Goal: Transaction & Acquisition: Purchase product/service

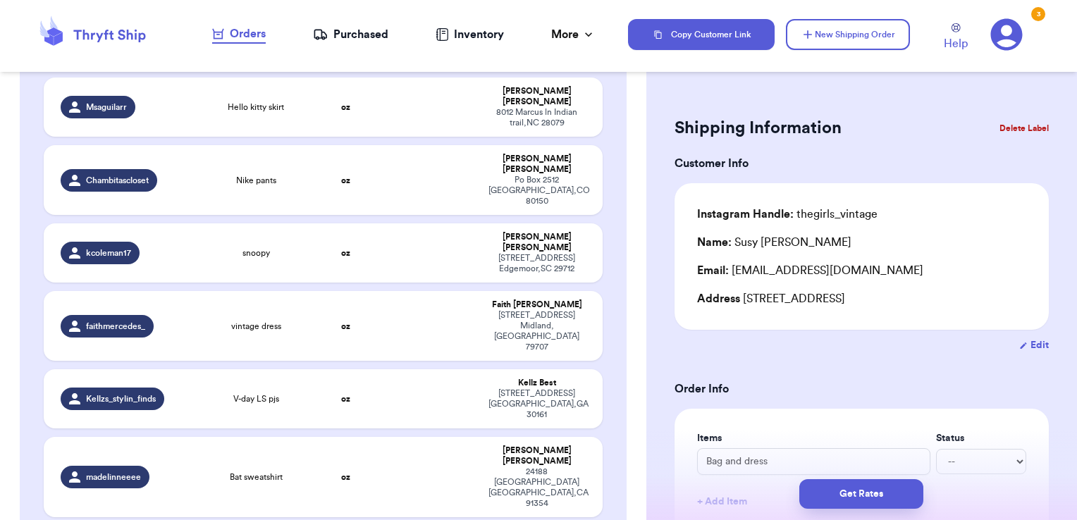
scroll to position [1930, 0]
checkbox input "true"
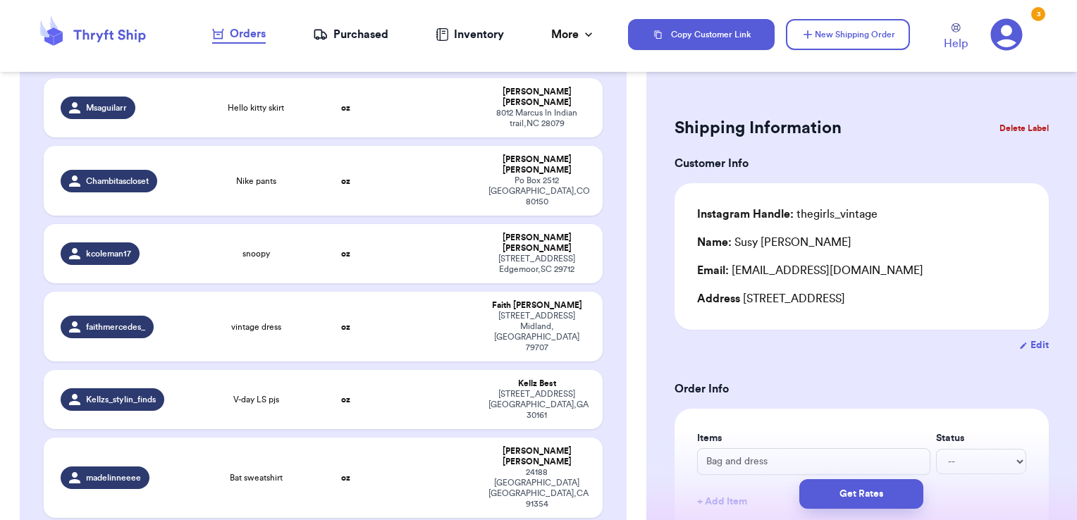
checkbox input "true"
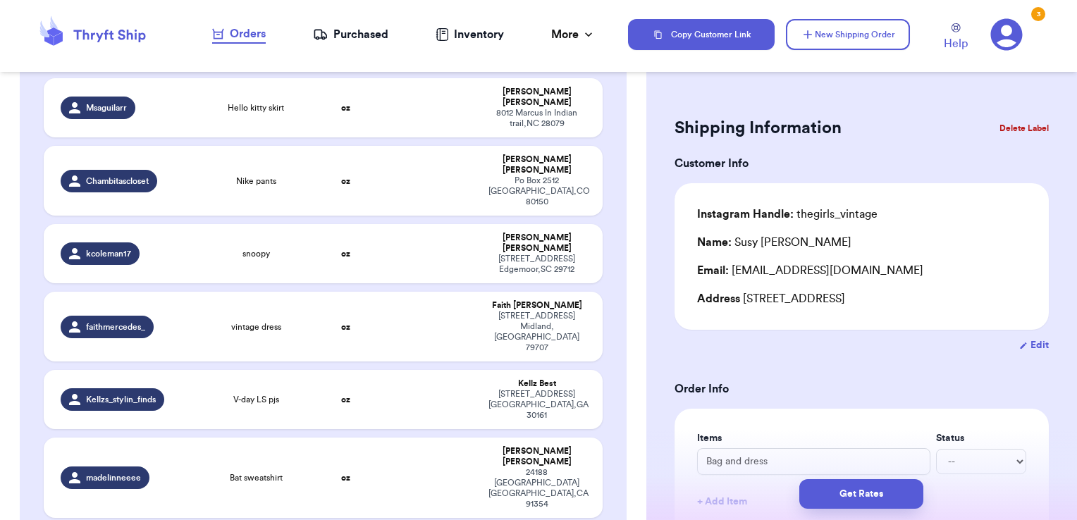
checkbox input "true"
checkbox input "false"
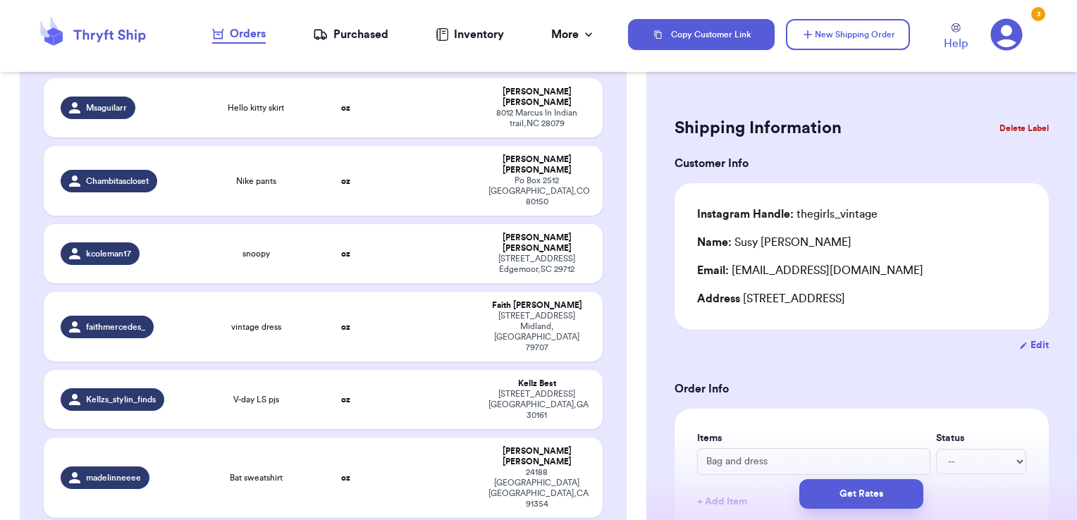
checkbox input "false"
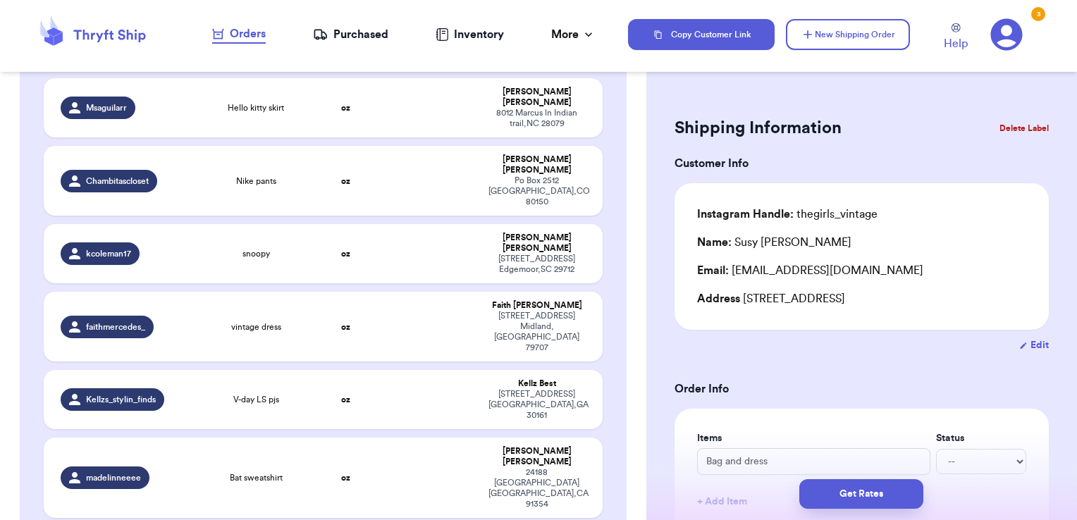
checkbox input "false"
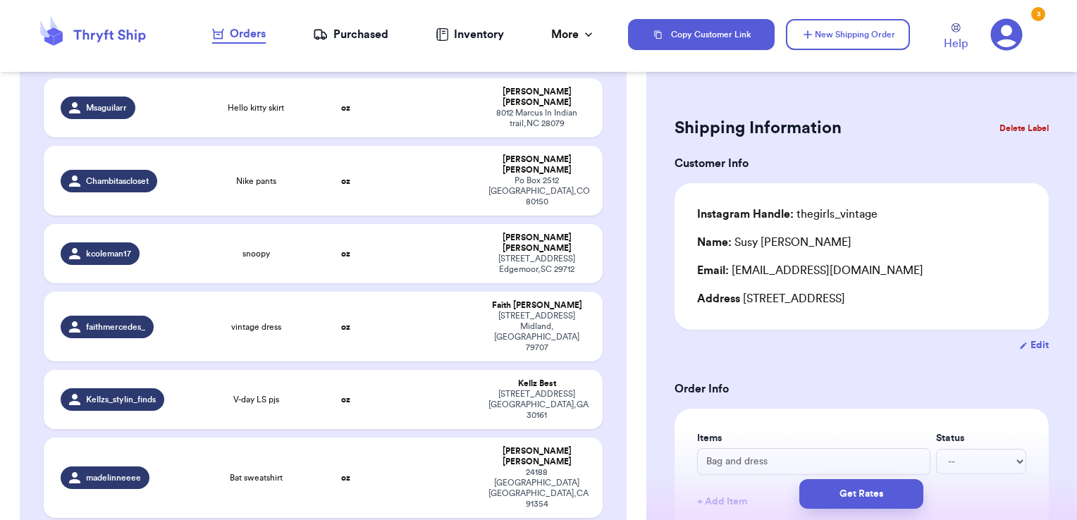
checkbox input "false"
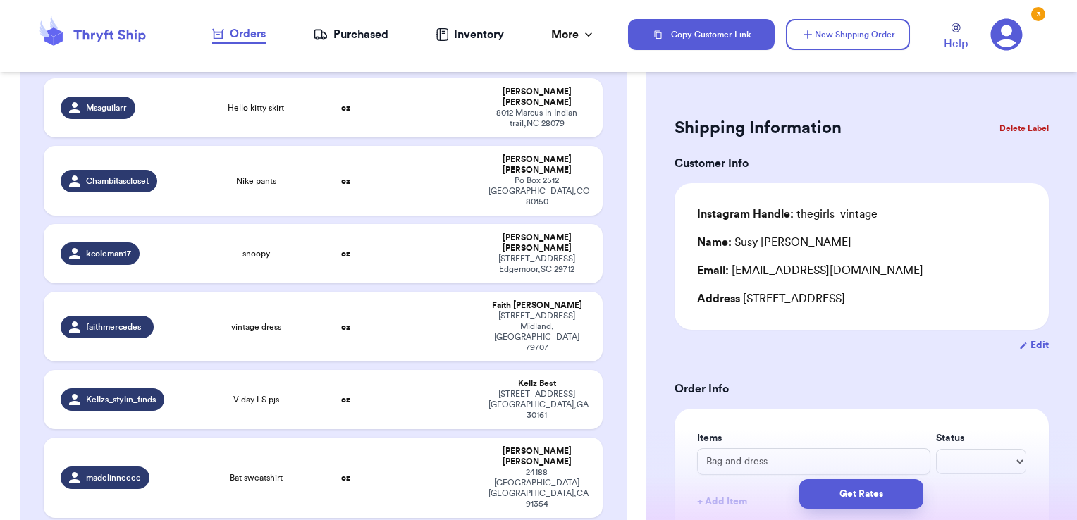
checkbox input "false"
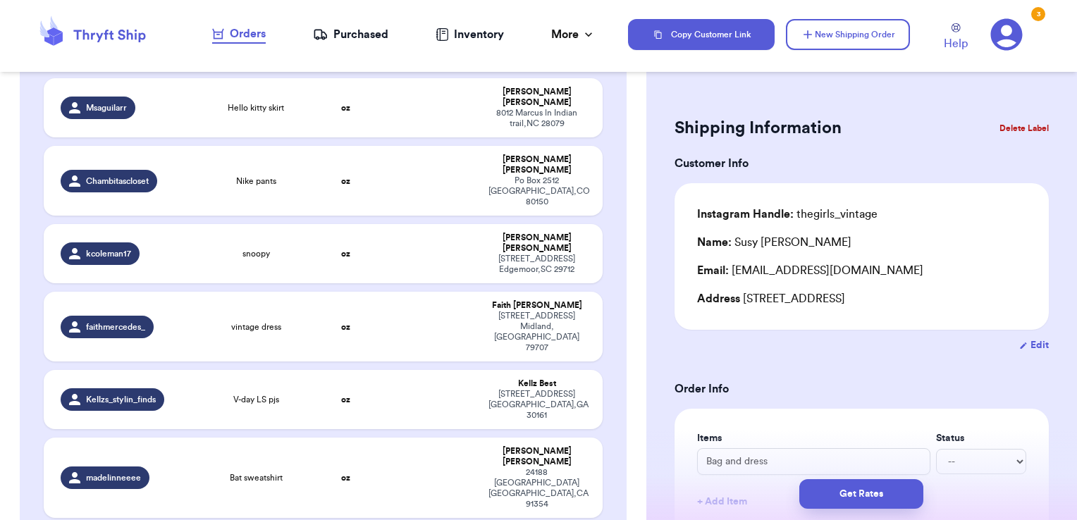
checkbox input "false"
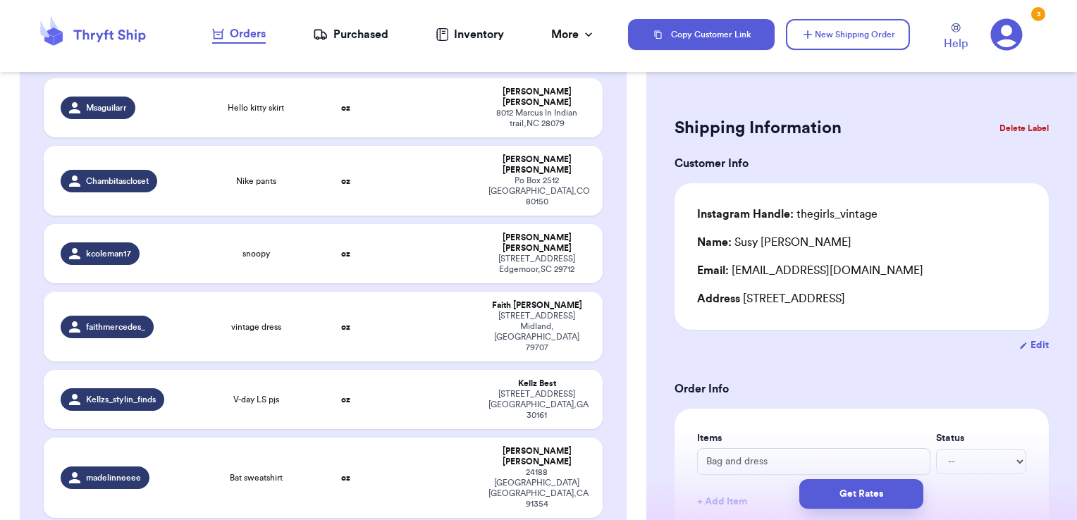
checkbox input "false"
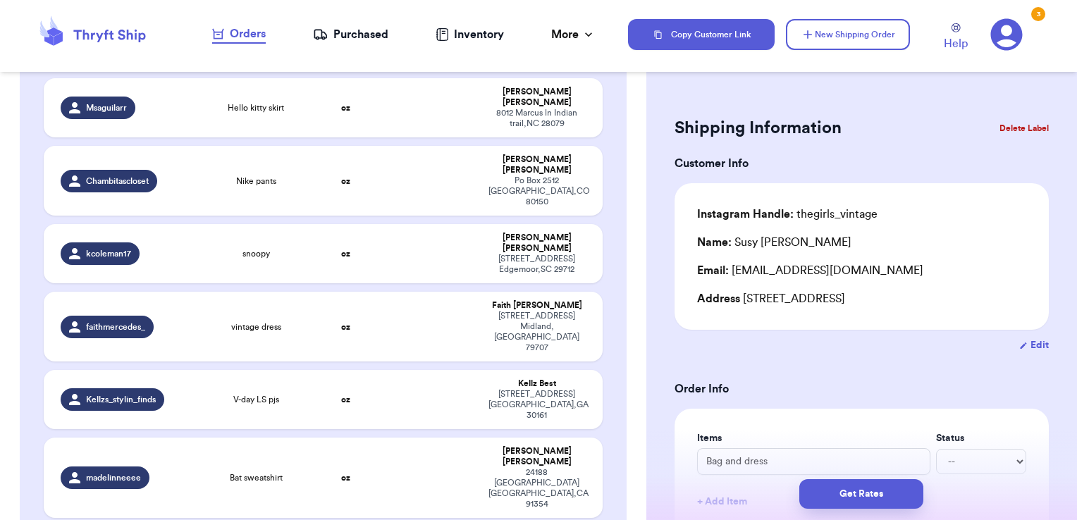
checkbox input "false"
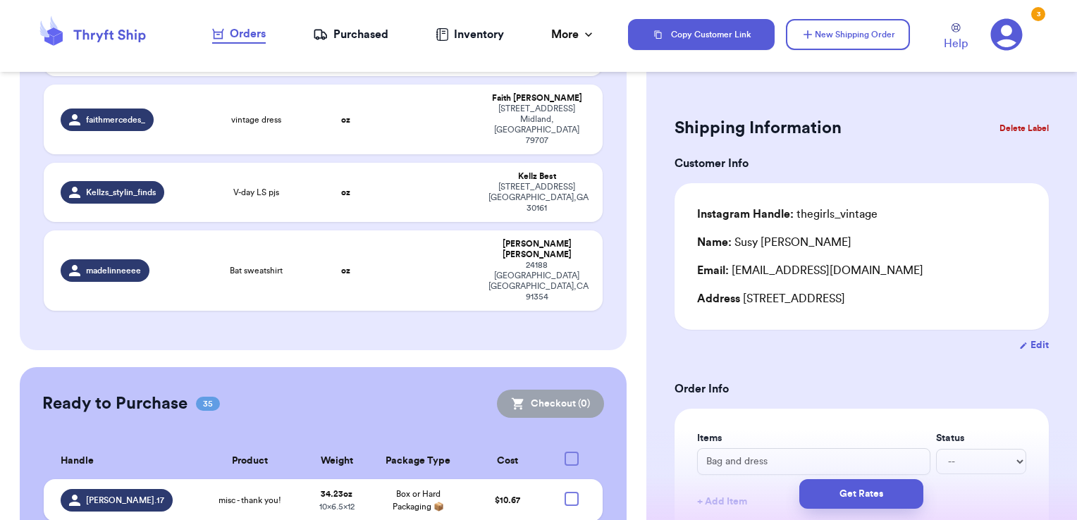
scroll to position [2138, 0]
checkbox input "true"
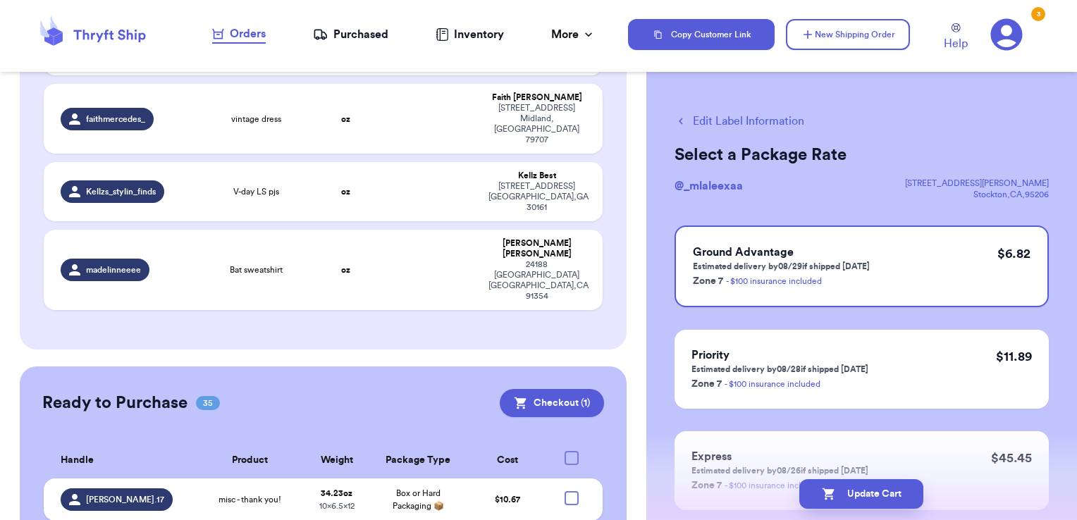
checkbox input "true"
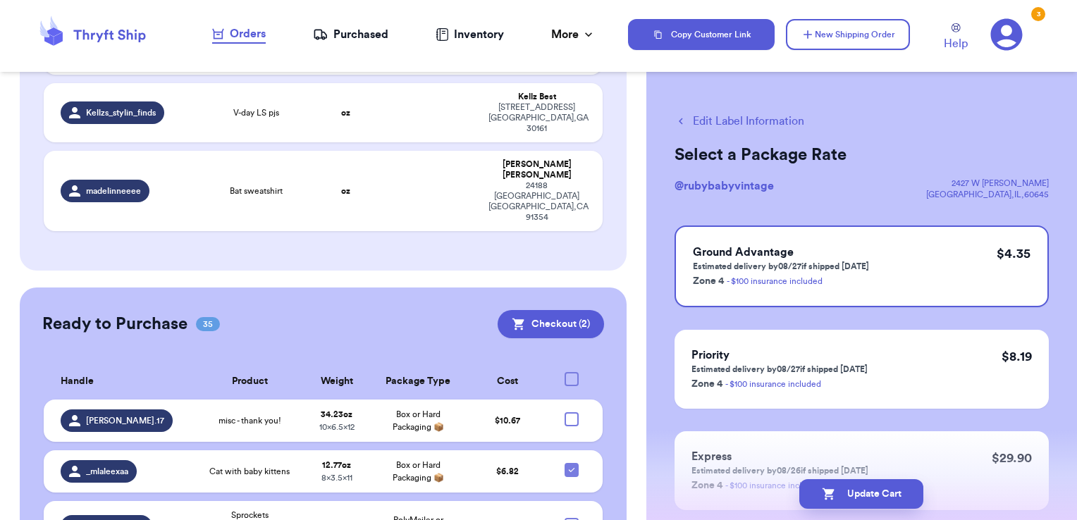
scroll to position [2239, 0]
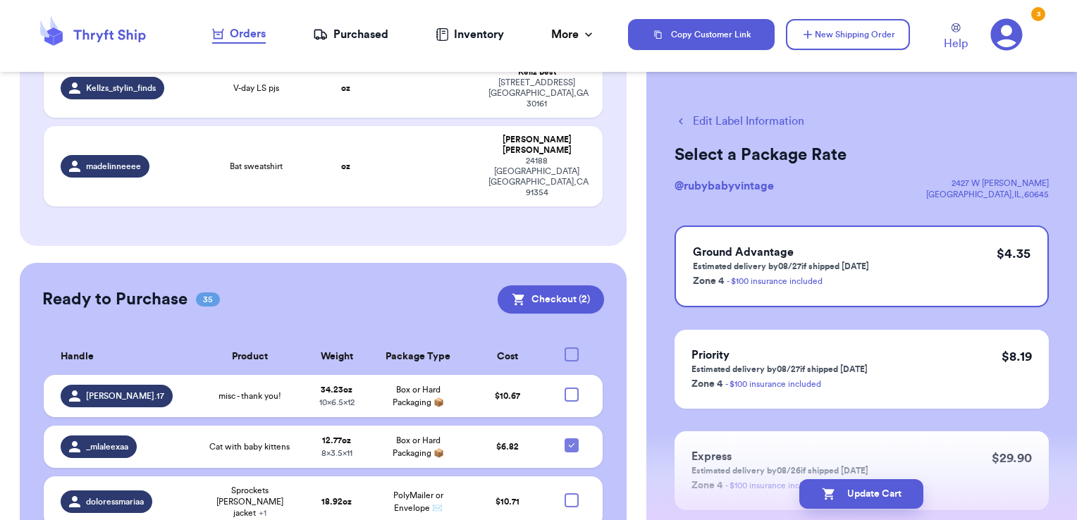
checkbox input "true"
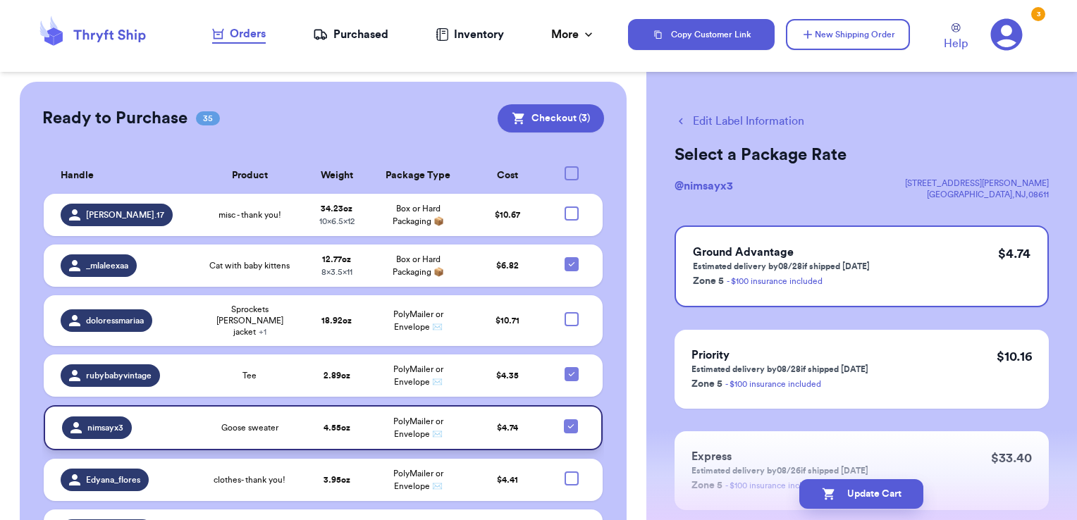
scroll to position [2440, 0]
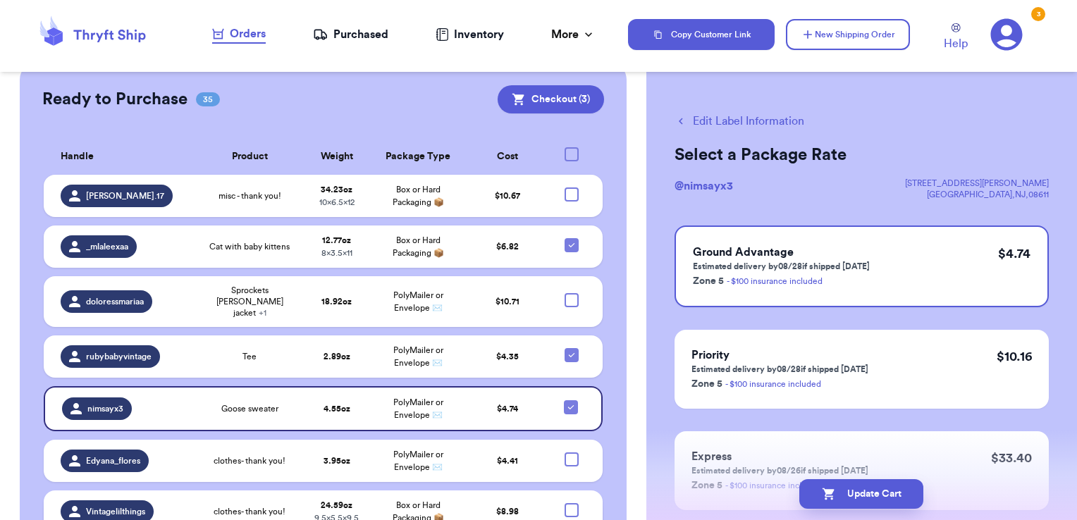
click at [565, 503] on div at bounding box center [572, 510] width 14 height 14
click at [571, 503] on input "checkbox" at bounding box center [571, 503] width 1 height 1
checkbox input "true"
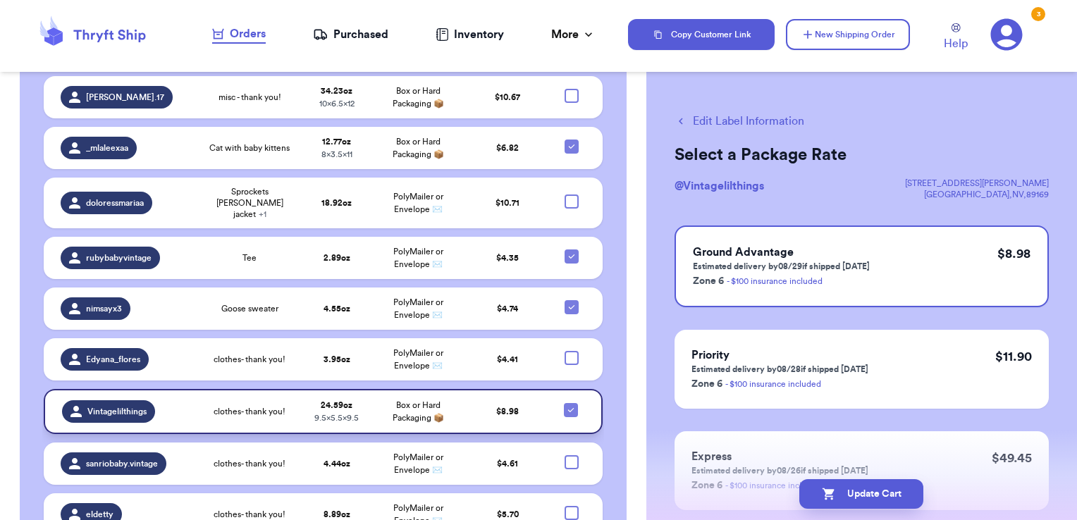
scroll to position [2538, 0]
click at [568, 506] on div at bounding box center [572, 513] width 14 height 14
click at [571, 506] on input "checkbox" at bounding box center [571, 506] width 1 height 1
checkbox input "true"
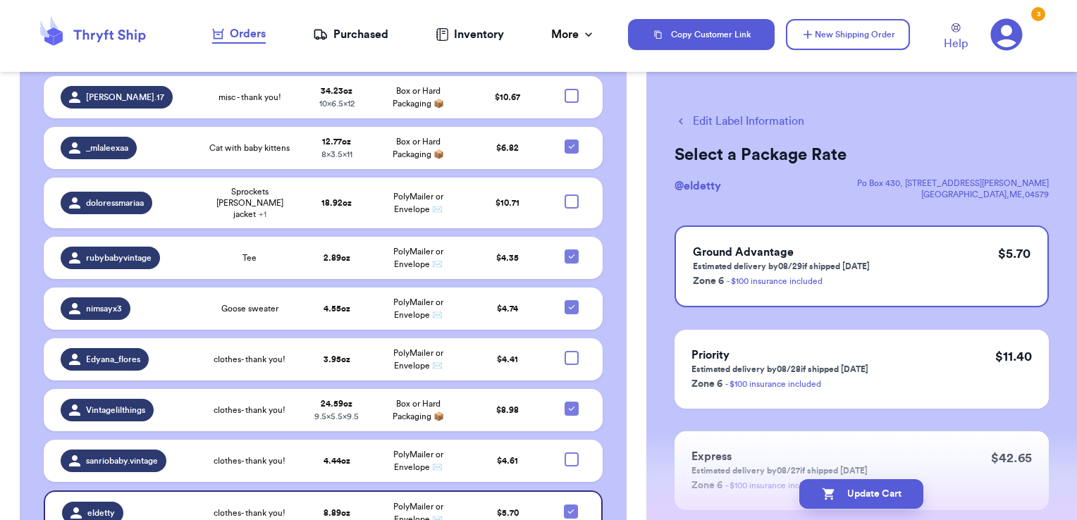
checkbox input "true"
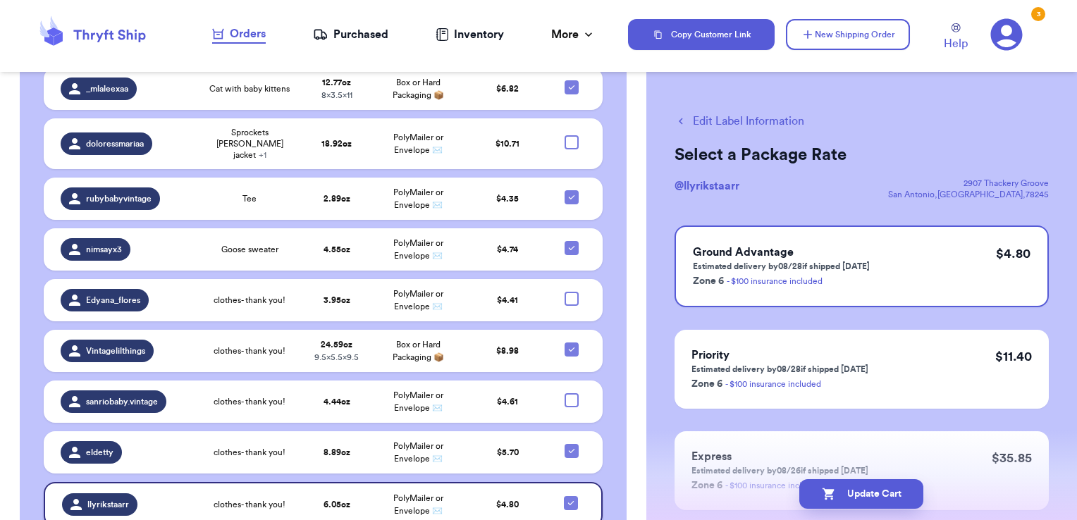
scroll to position [2598, 0]
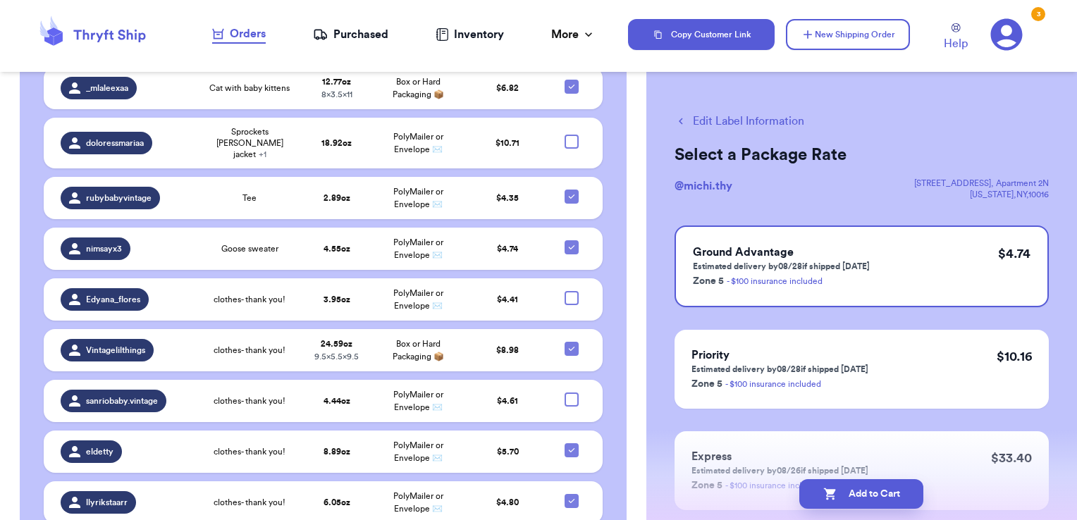
checkbox input "true"
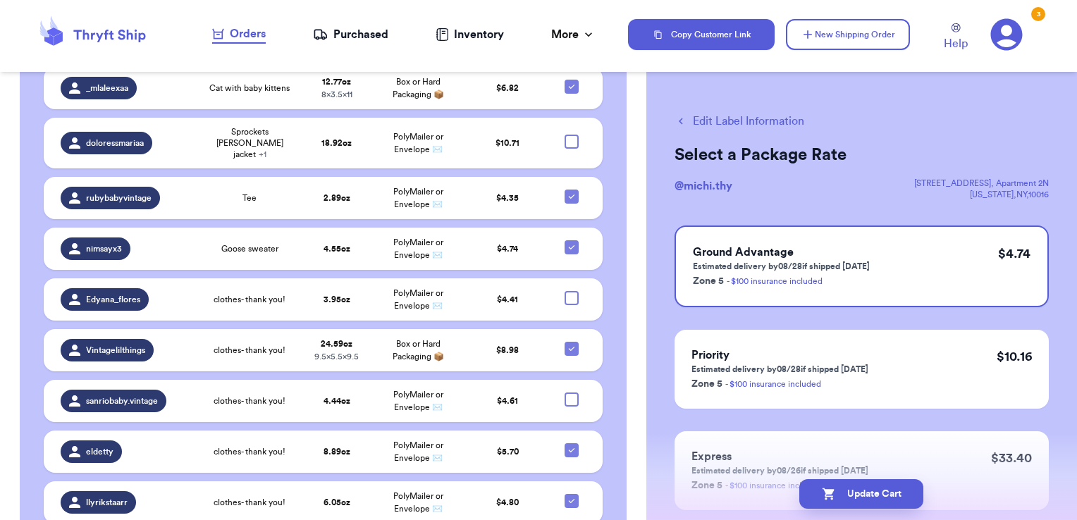
checkbox input "true"
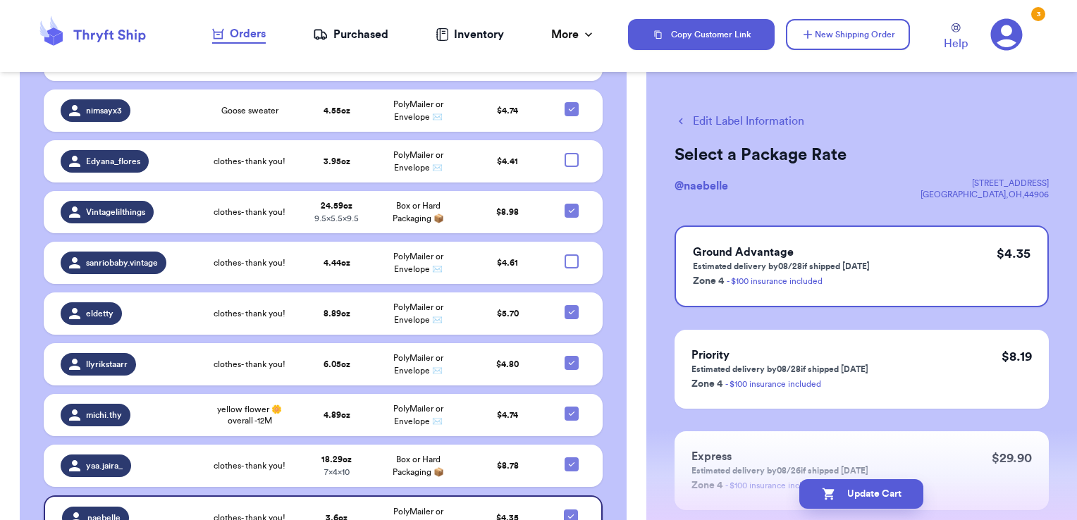
scroll to position [2747, 0]
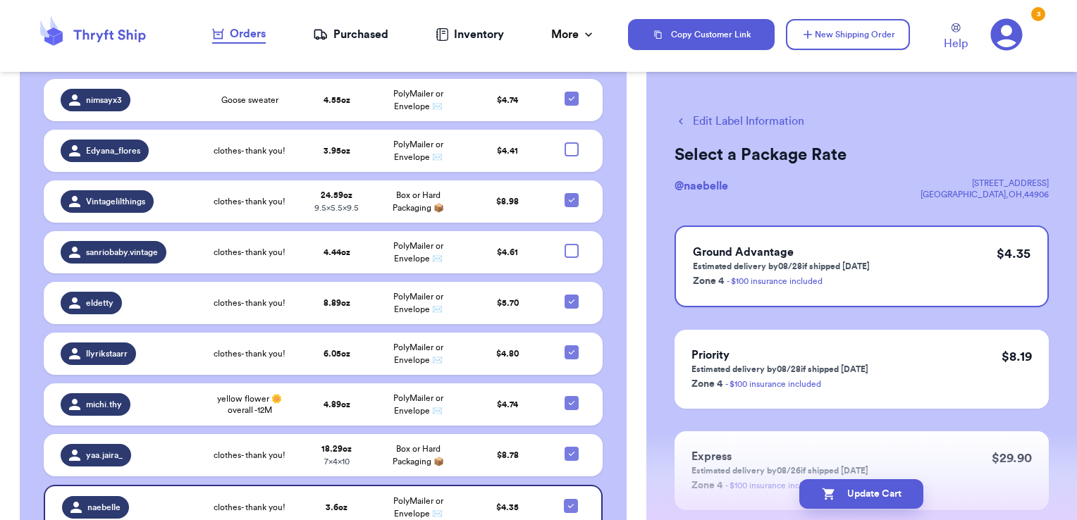
checkbox input "true"
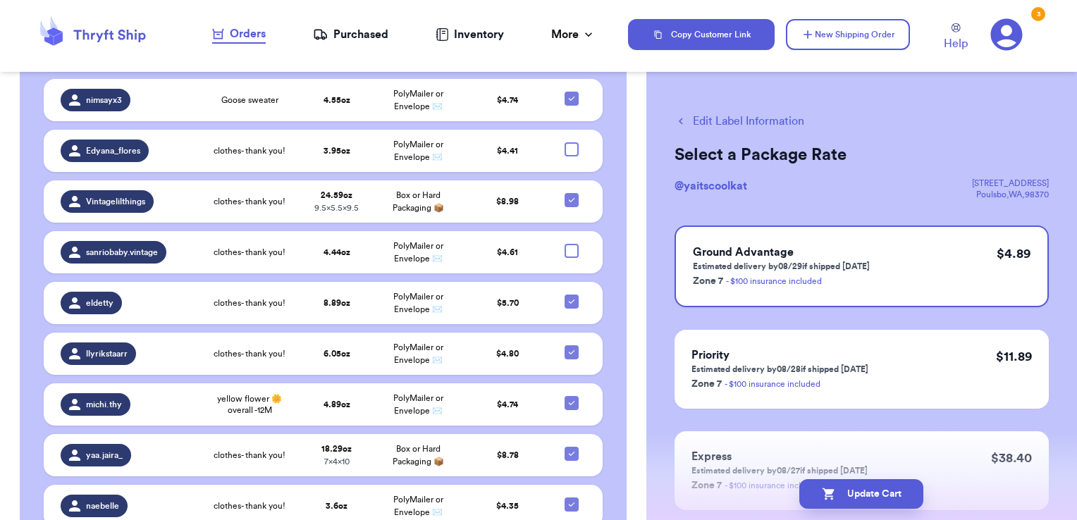
checkbox input "true"
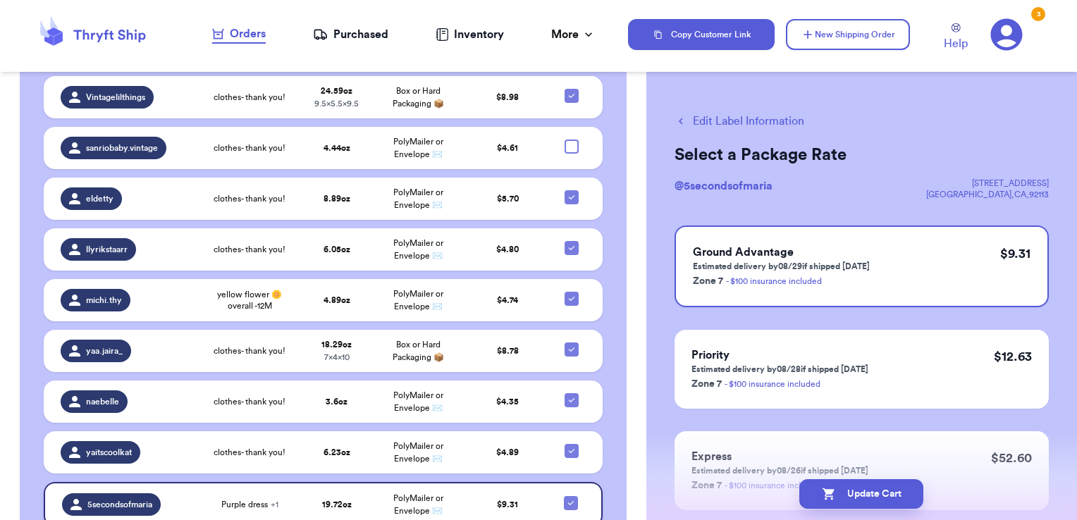
scroll to position [2851, 0]
checkbox input "true"
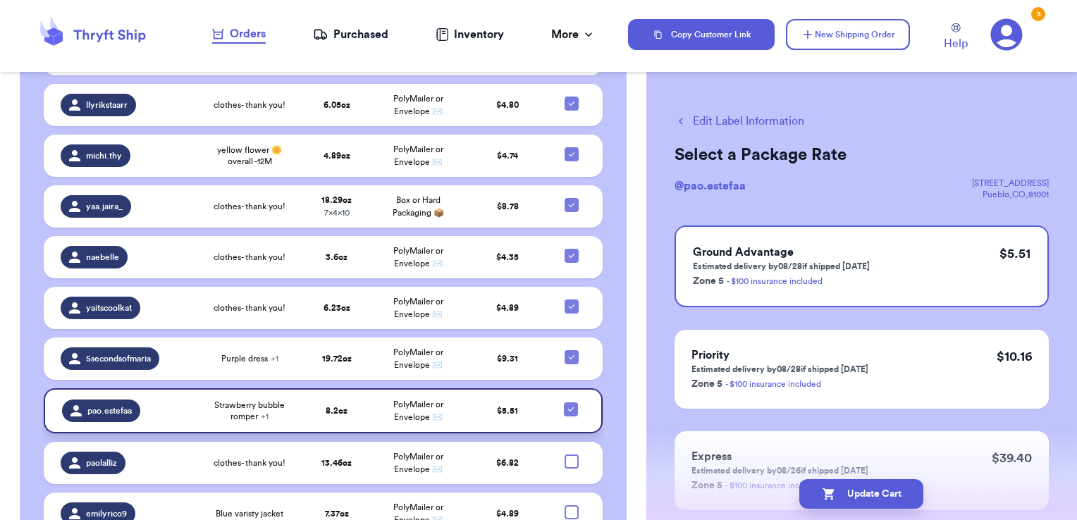
scroll to position [2998, 0]
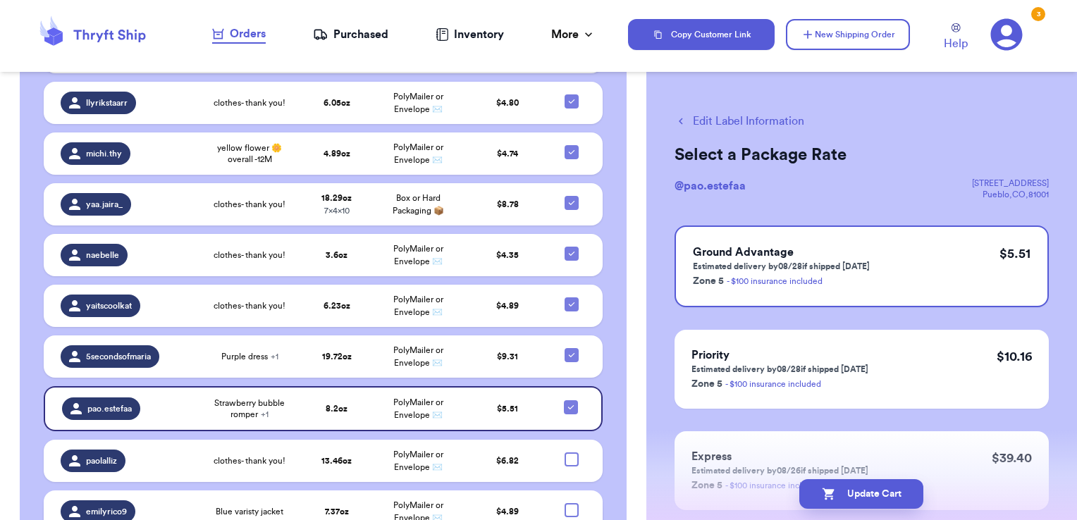
click at [565, 503] on div at bounding box center [572, 510] width 14 height 14
click at [571, 503] on input "checkbox" at bounding box center [571, 503] width 1 height 1
checkbox input "true"
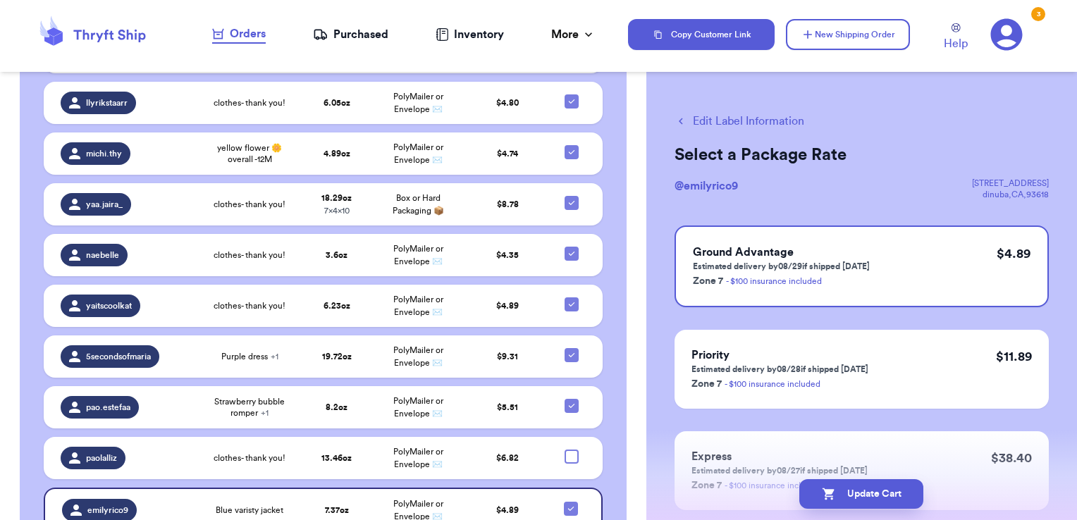
checkbox input "true"
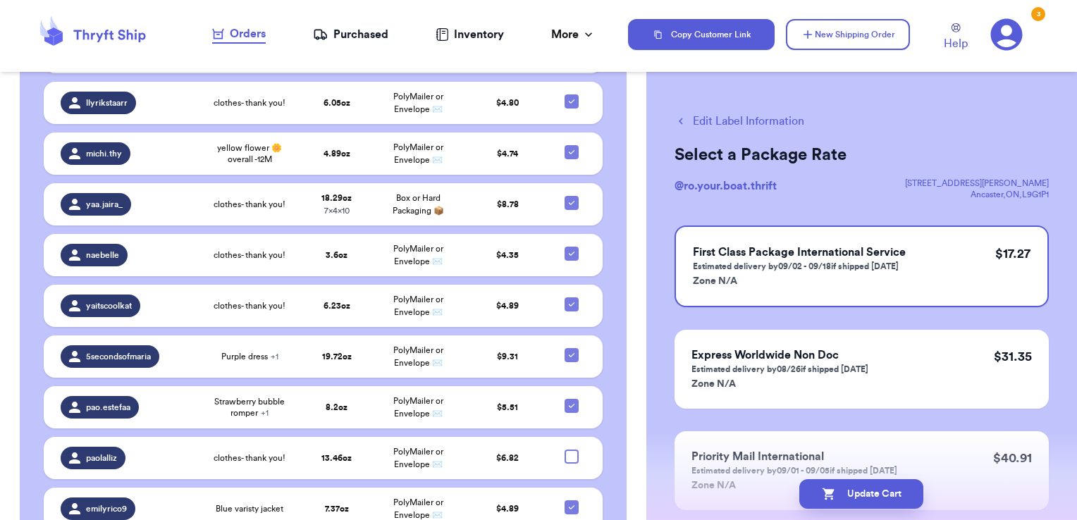
checkbox input "true"
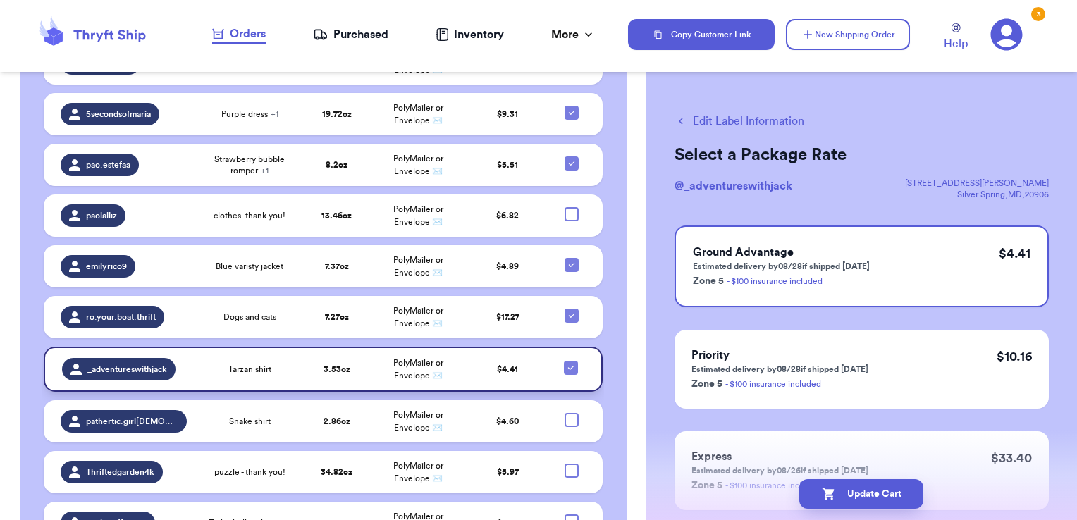
scroll to position [3243, 0]
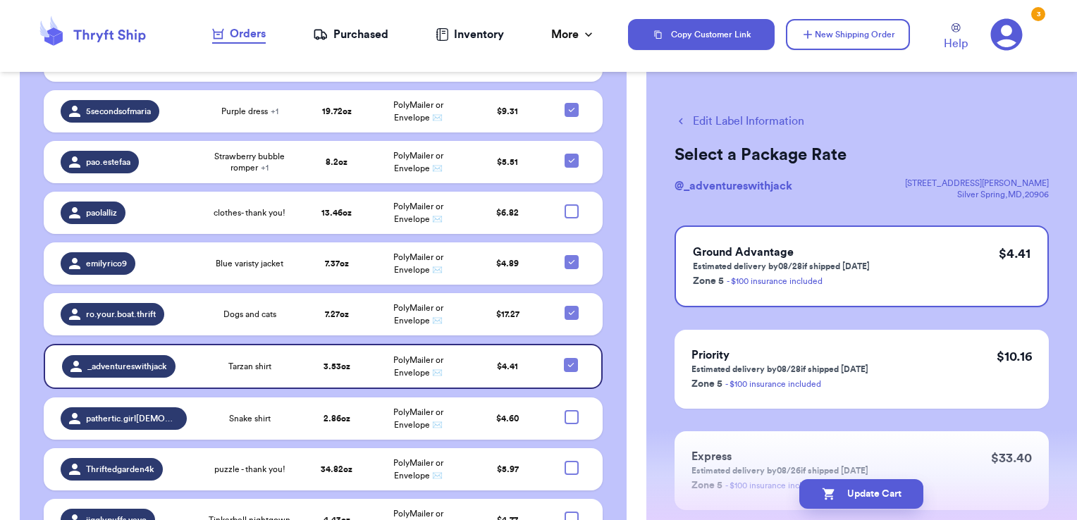
click at [565, 512] on div at bounding box center [572, 519] width 14 height 14
click at [571, 511] on input "checkbox" at bounding box center [571, 511] width 1 height 1
checkbox input "true"
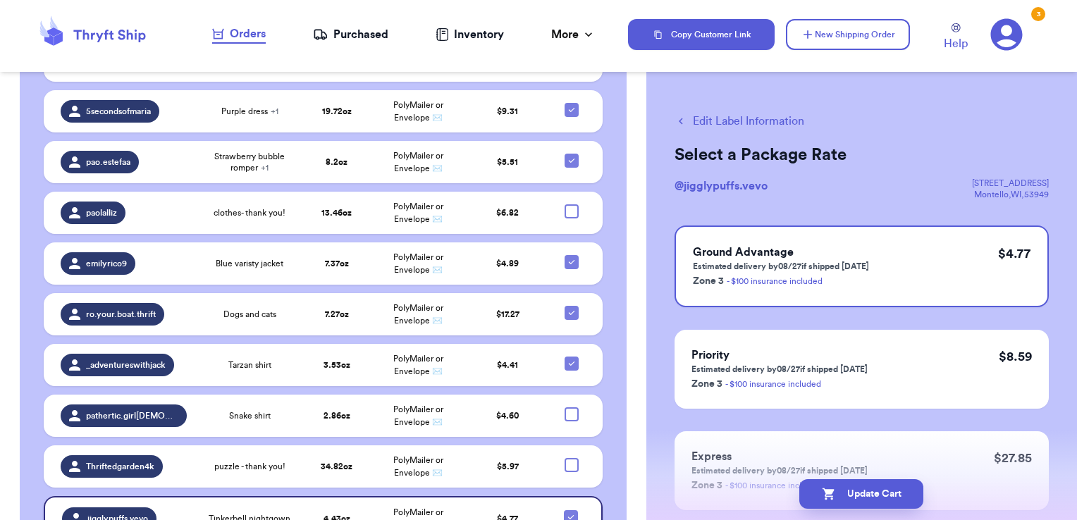
scroll to position [3241, 0]
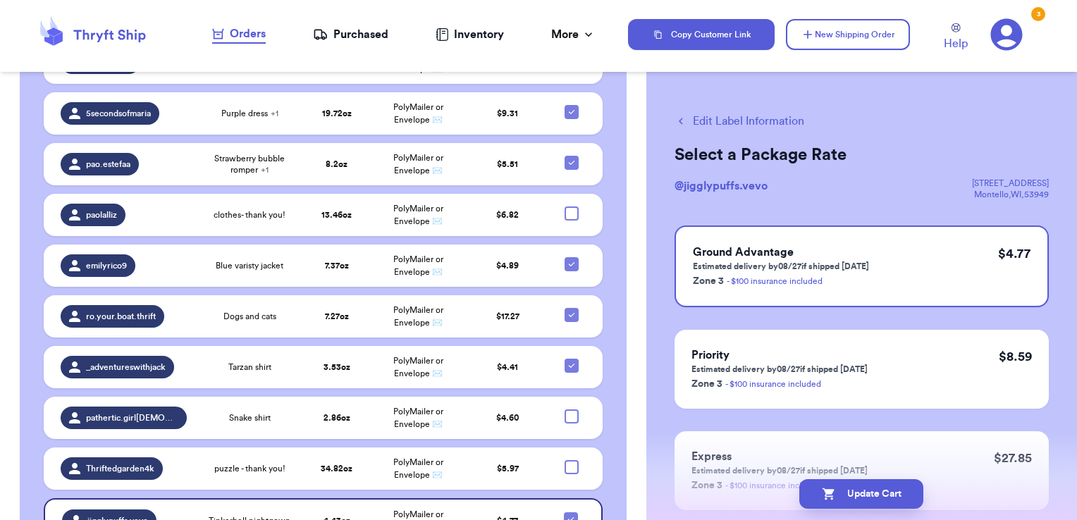
checkbox input "true"
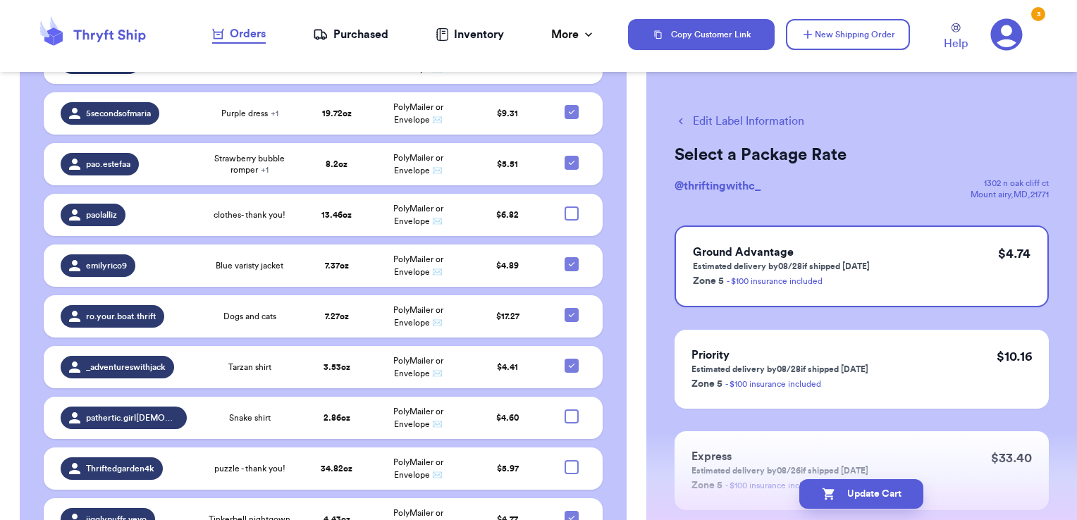
checkbox input "true"
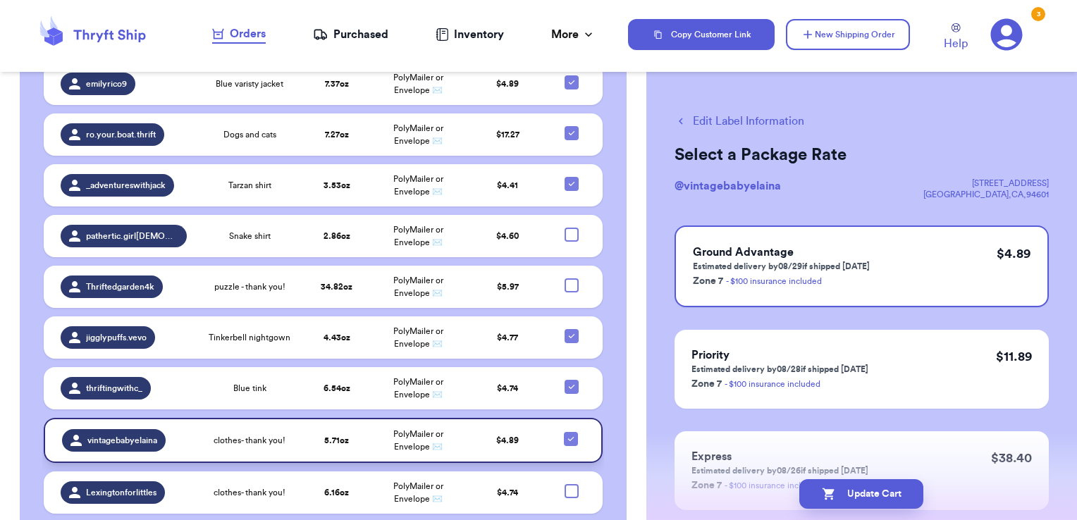
scroll to position [3444, 0]
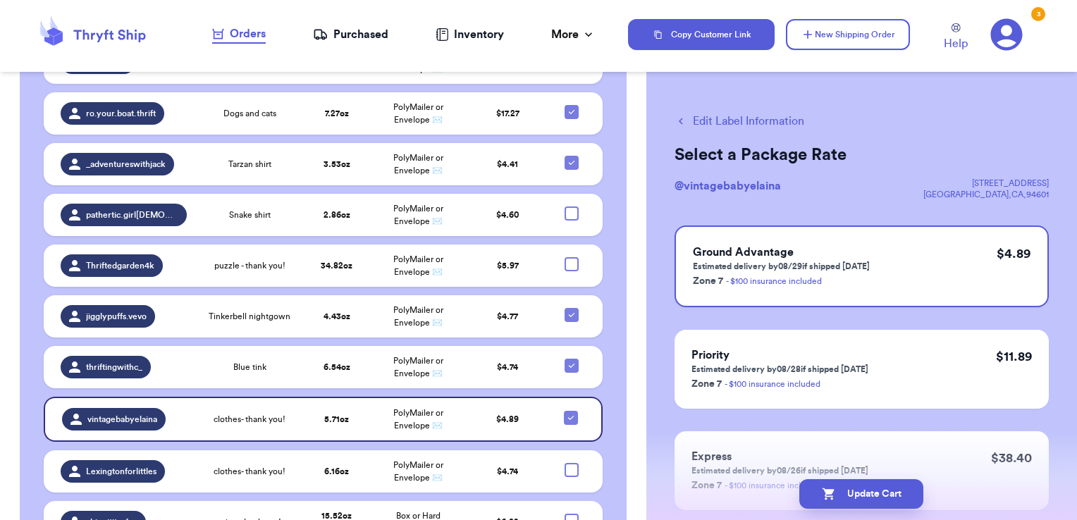
click at [491, 501] on td "$ 6.82" at bounding box center [508, 522] width 82 height 42
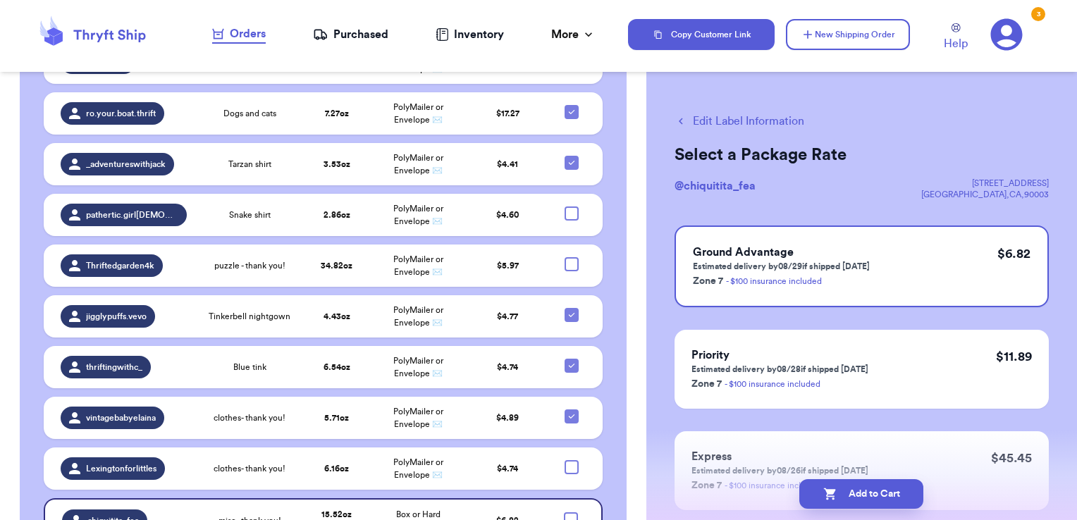
click at [751, 123] on button "Edit Label Information" at bounding box center [740, 121] width 130 height 17
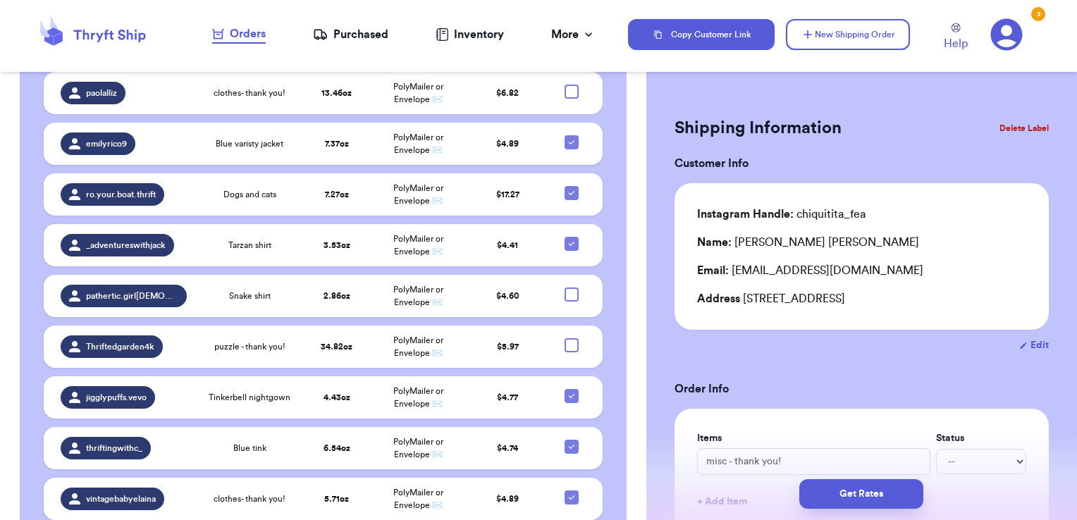
scroll to position [3510, 0]
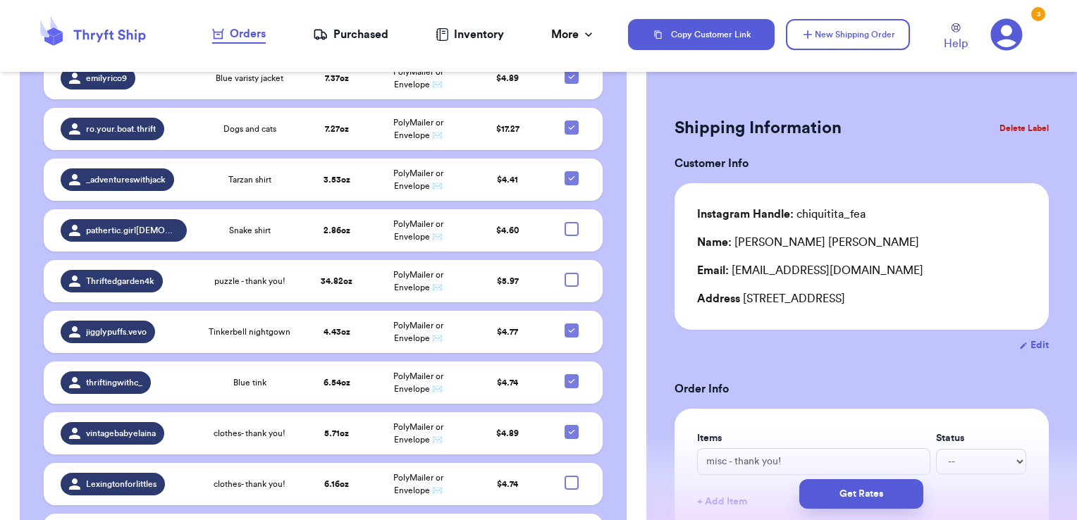
click at [1027, 343] on button "Edit" at bounding box center [1035, 345] width 30 height 14
select select "CA"
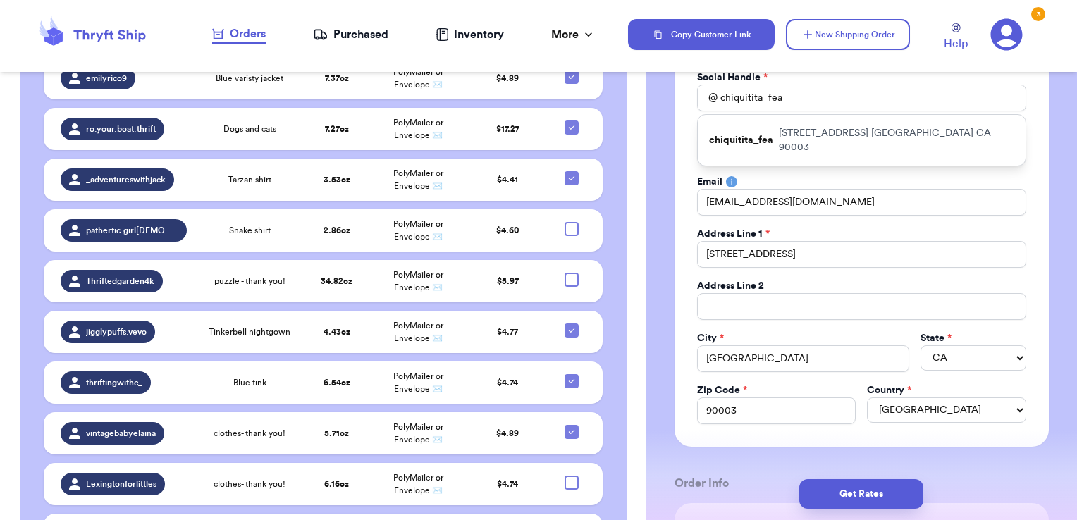
scroll to position [137, 0]
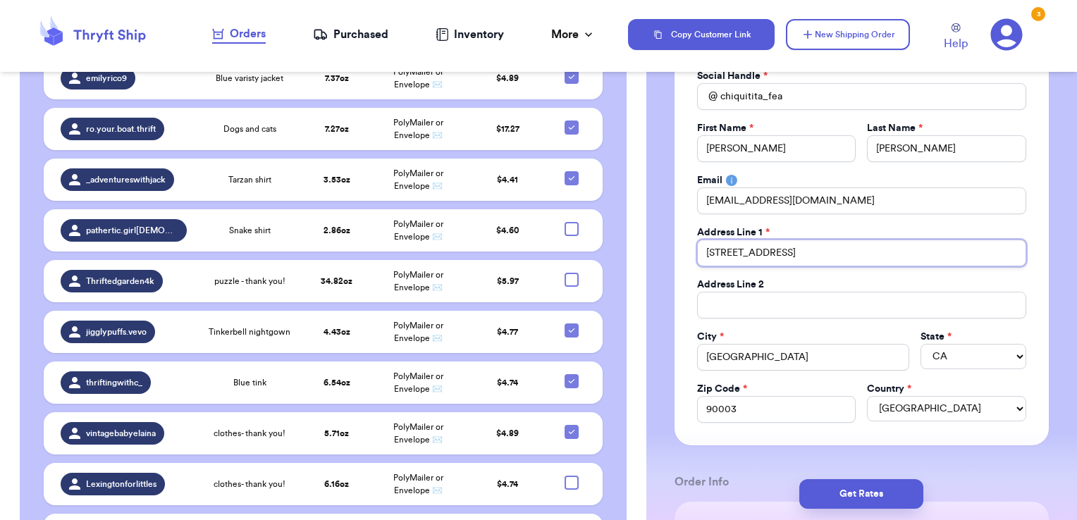
drag, startPoint x: 862, startPoint y: 250, endPoint x: 663, endPoint y: 246, distance: 198.9
type input "[STREET_ADDRESS]"
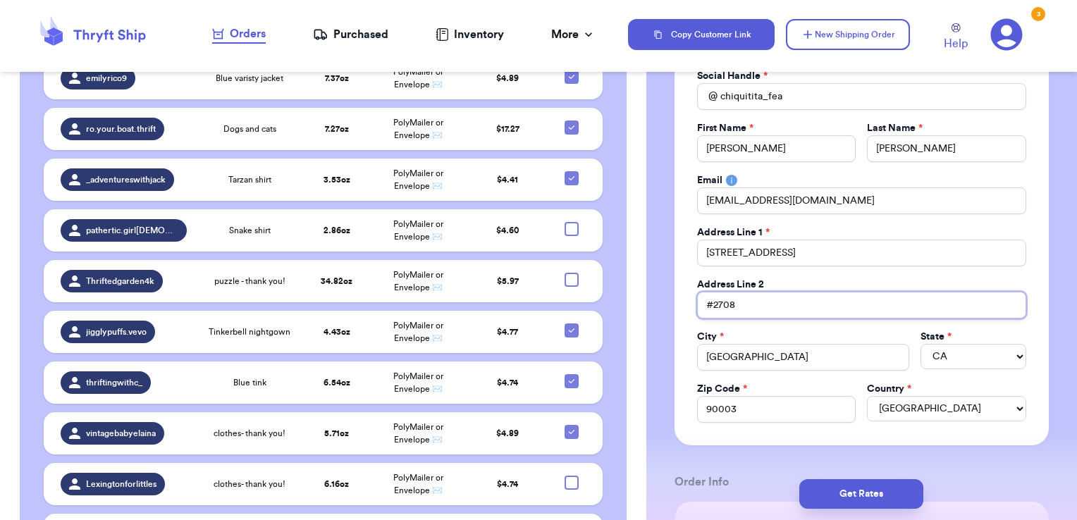
type input "#2708"
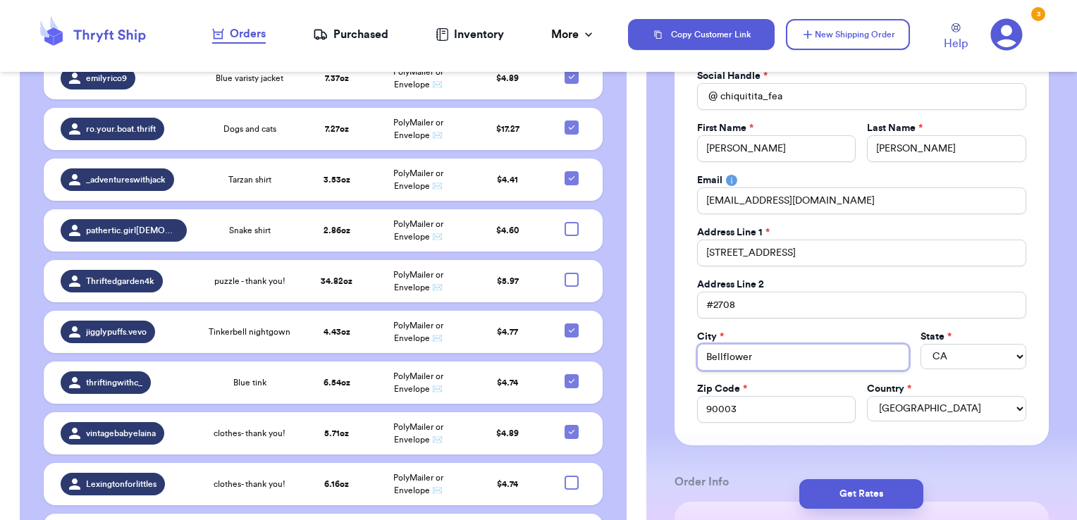
type input "Bellflower"
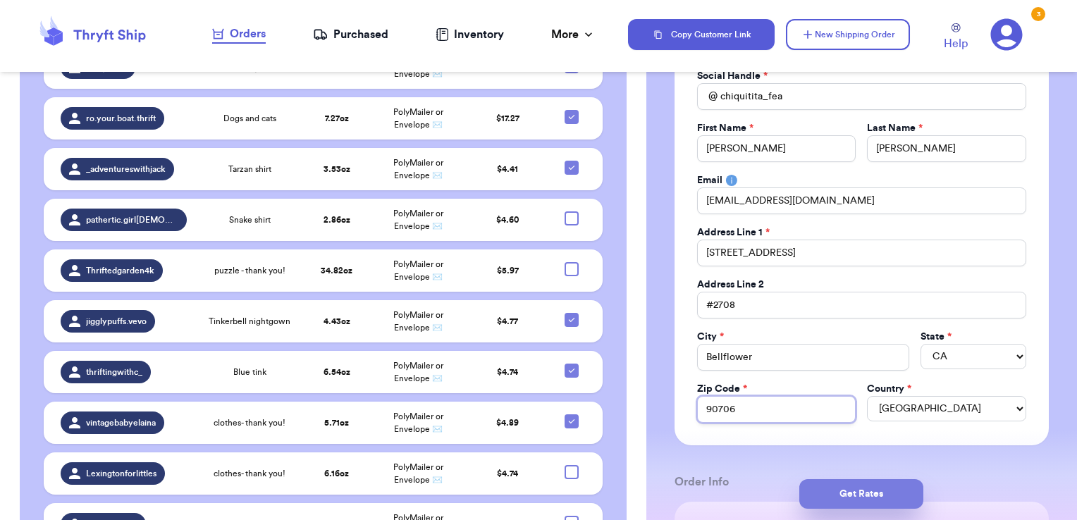
type input "90706"
click at [874, 489] on button "Get Rates" at bounding box center [862, 494] width 124 height 30
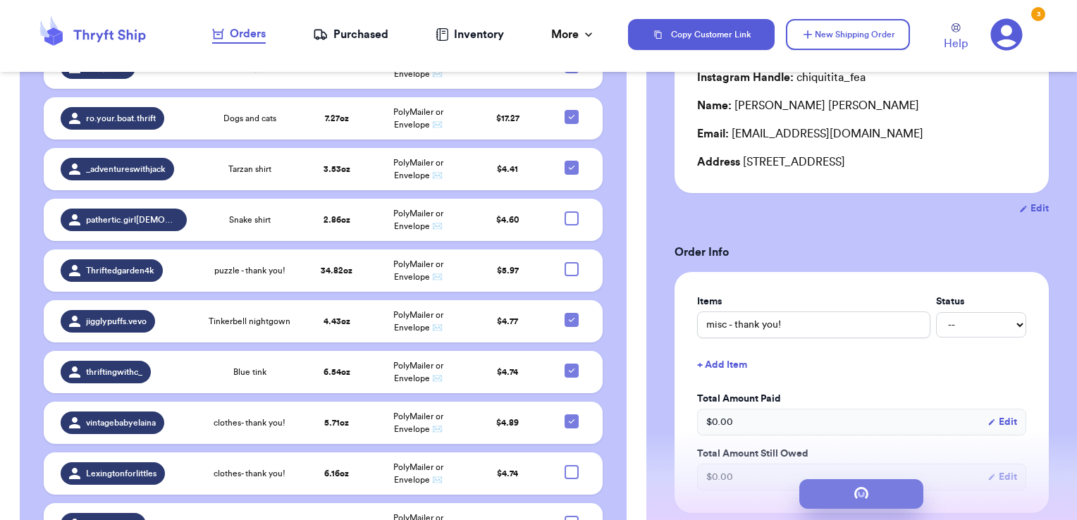
scroll to position [0, 0]
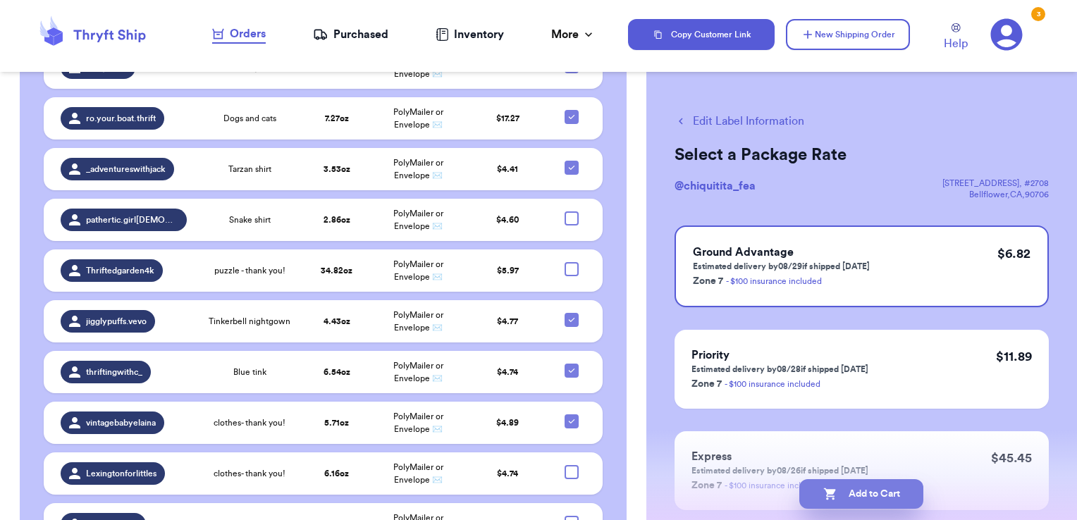
click at [895, 503] on button "Add to Cart" at bounding box center [862, 494] width 124 height 30
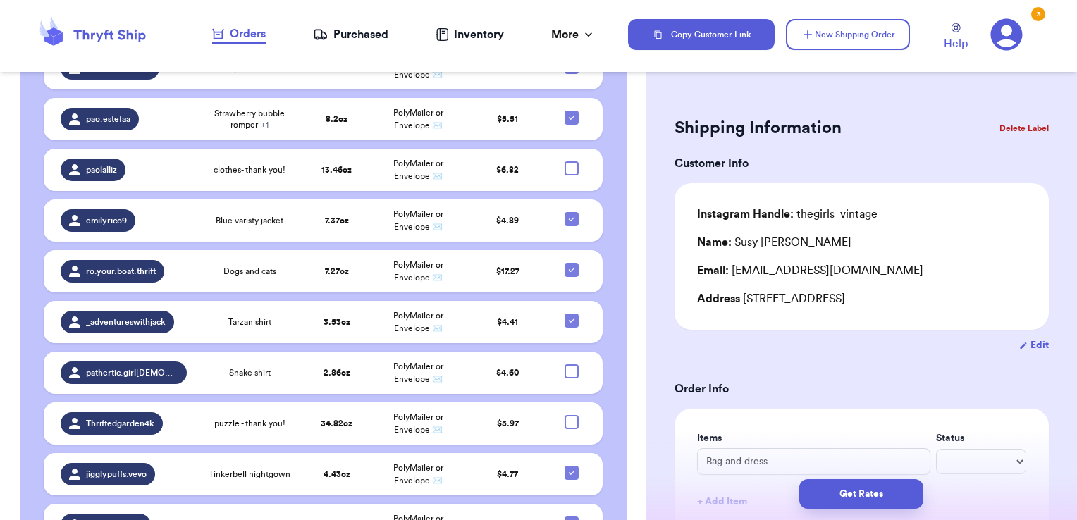
scroll to position [3403, 0]
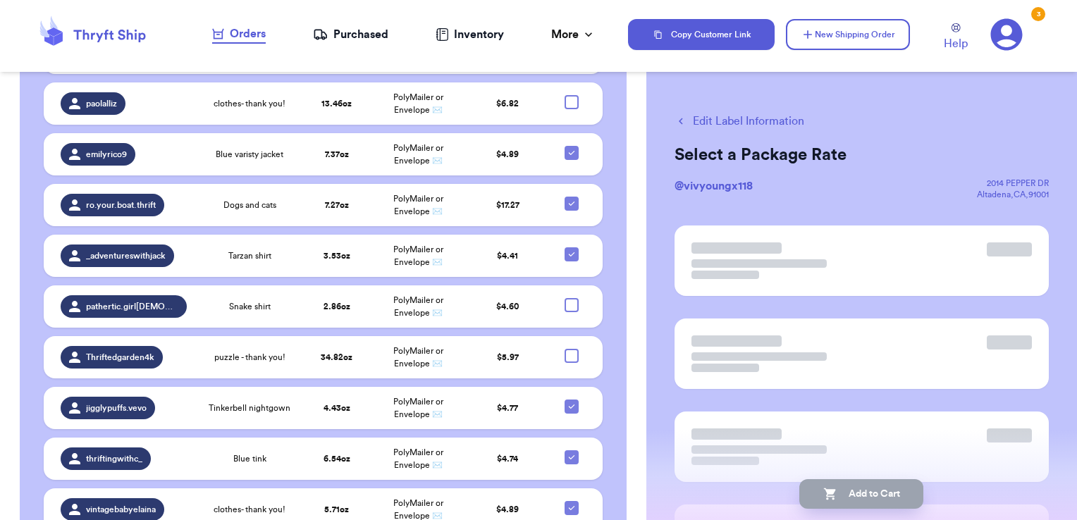
scroll to position [3401, 0]
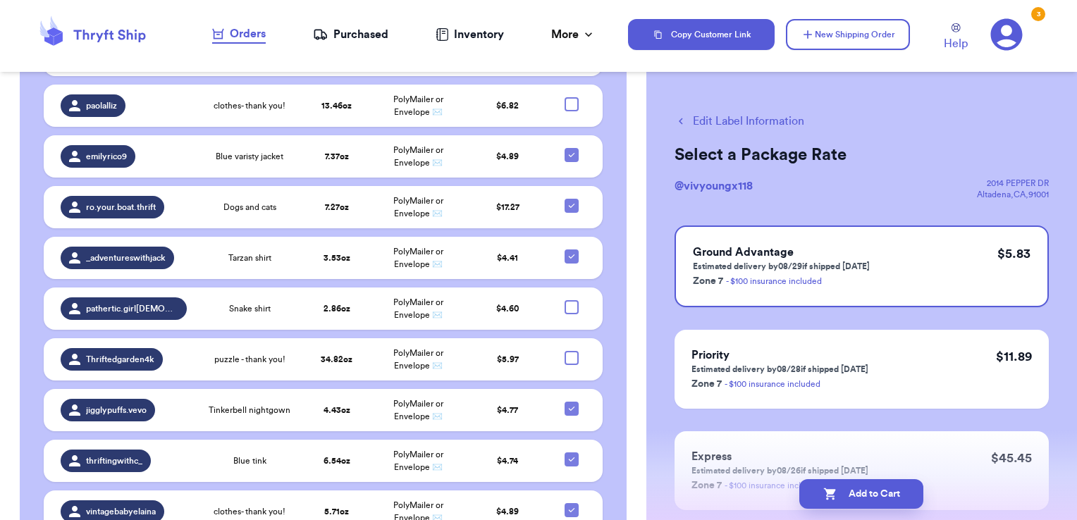
checkbox input "true"
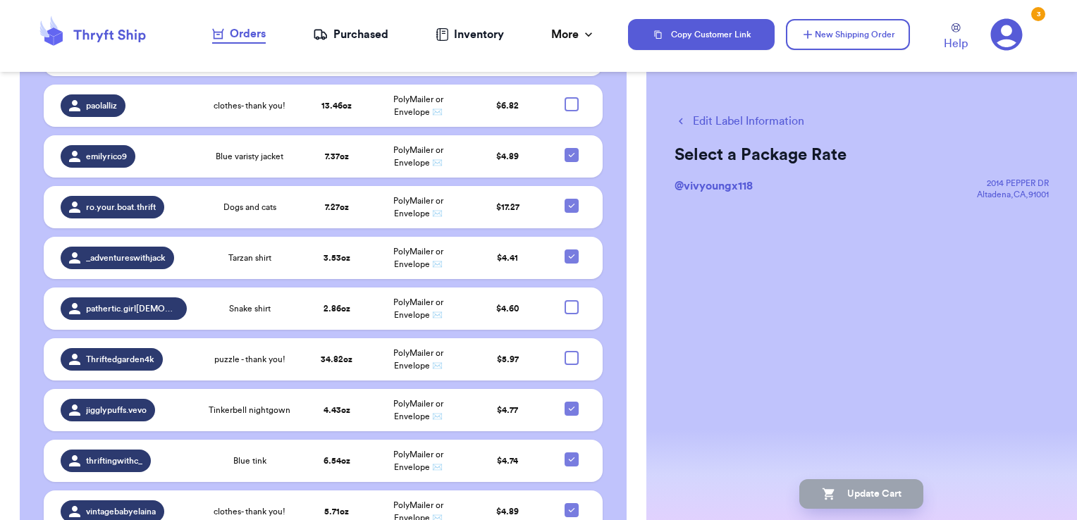
scroll to position [0, 0]
checkbox input "true"
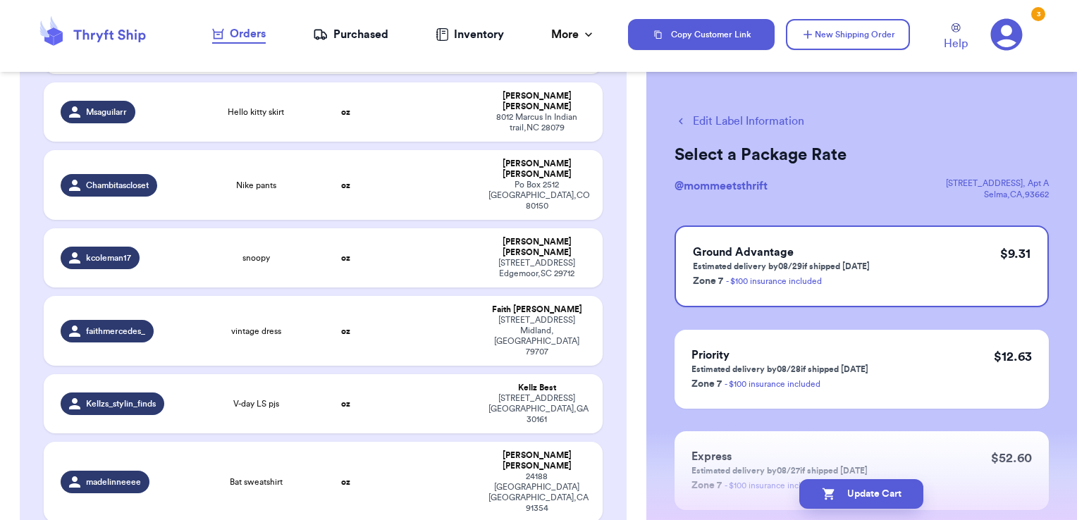
scroll to position [1831, 0]
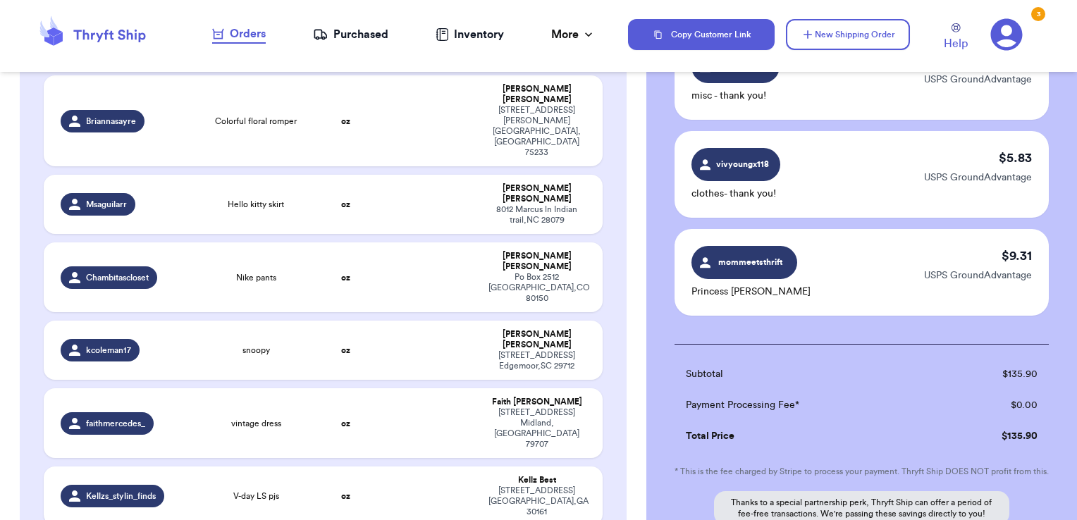
scroll to position [2087, 0]
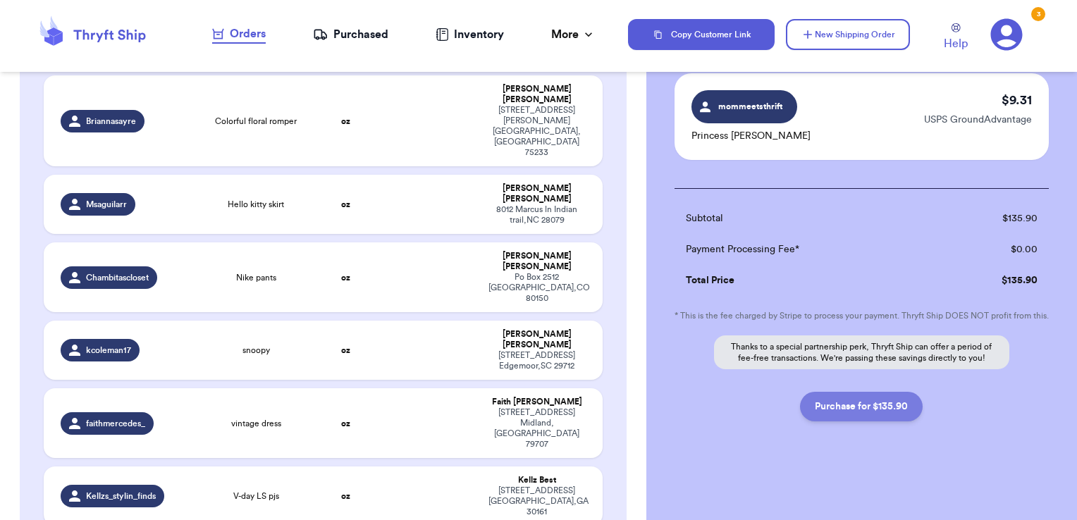
click at [877, 412] on button "Purchase for $135.90" at bounding box center [861, 407] width 123 height 30
checkbox input "false"
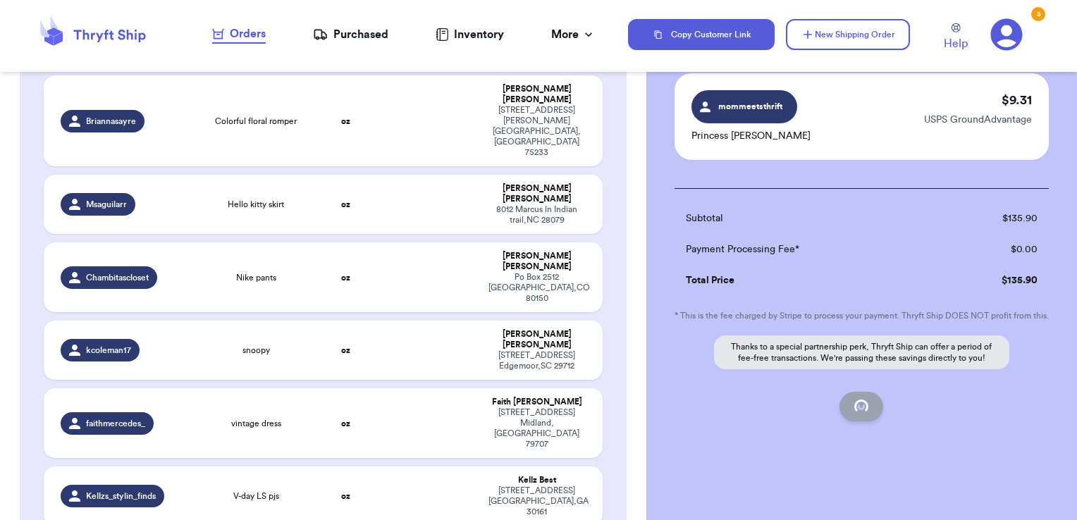
checkbox input "false"
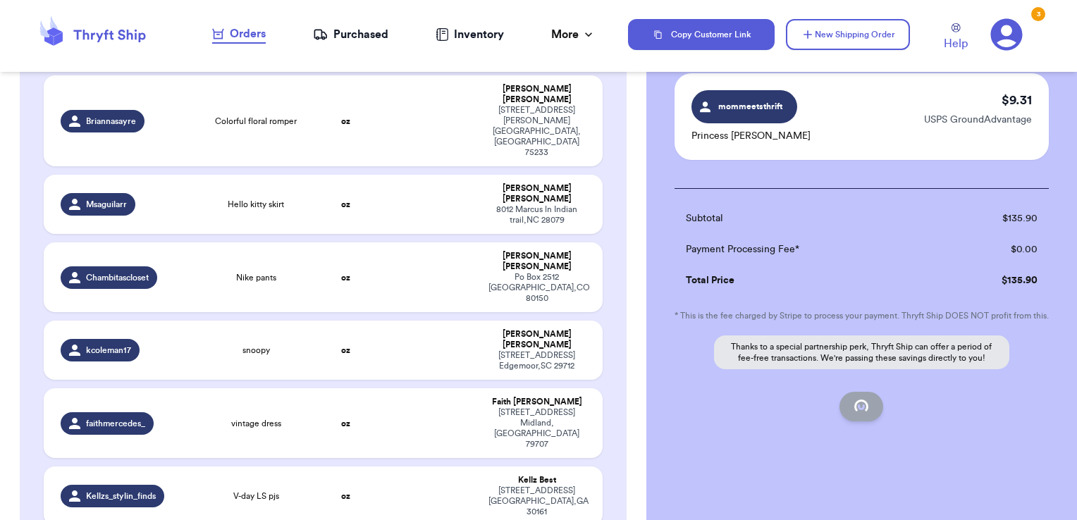
checkbox input "false"
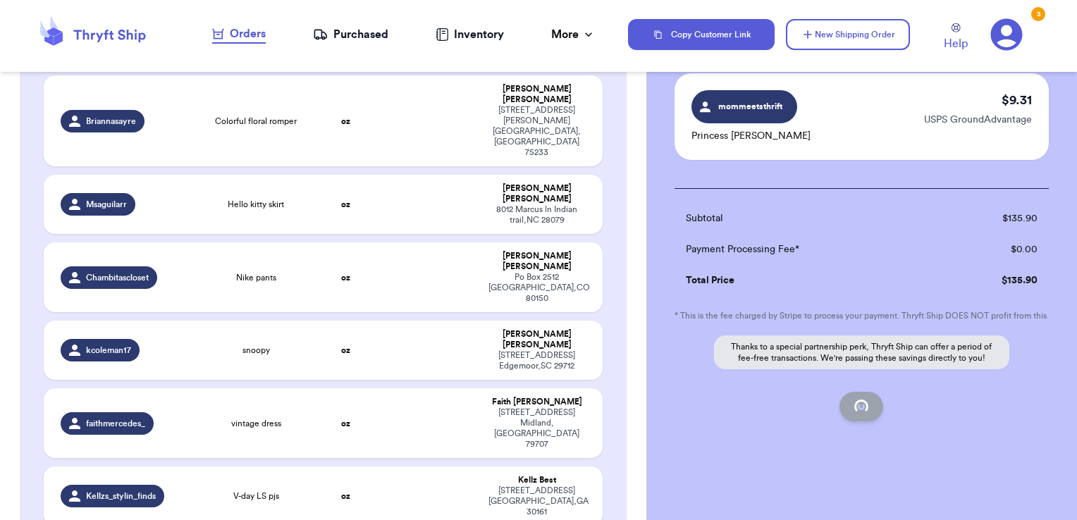
checkbox input "false"
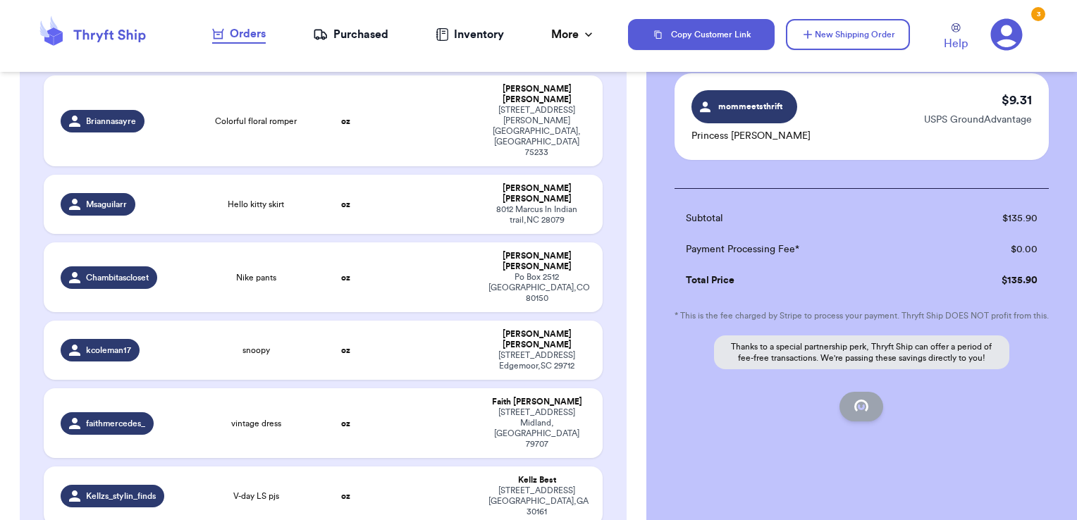
checkbox input "false"
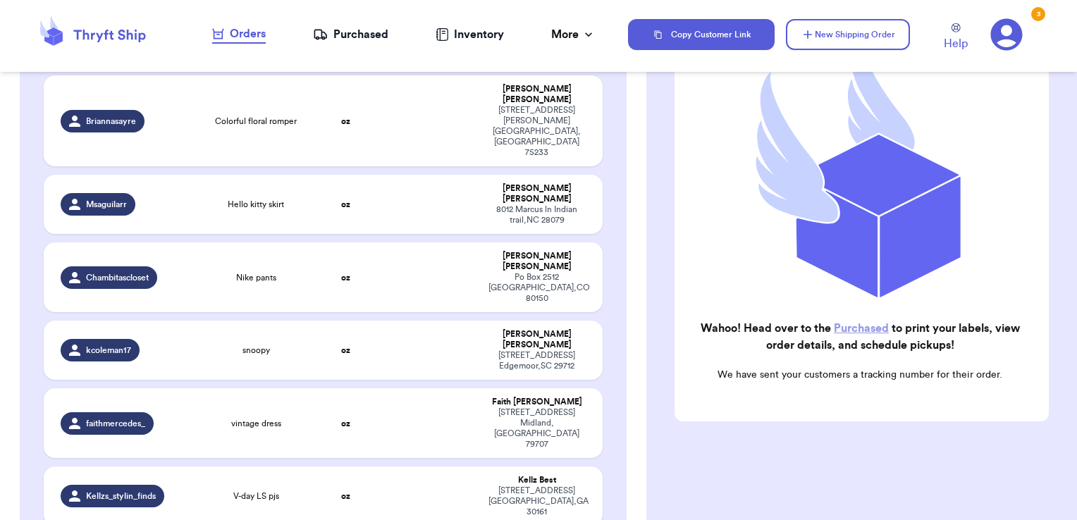
scroll to position [178, 0]
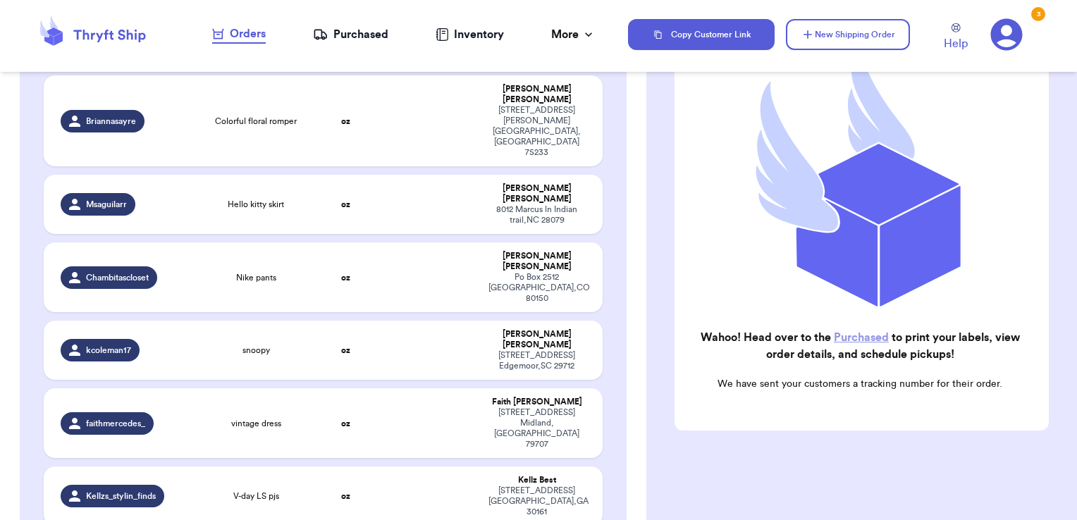
click at [342, 35] on div "Purchased" at bounding box center [350, 34] width 75 height 17
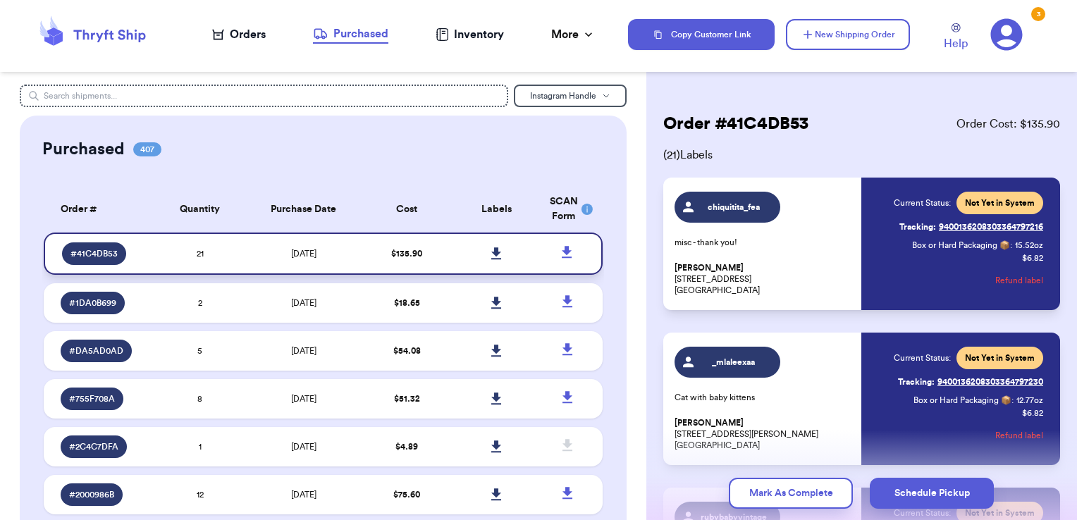
click at [486, 245] on link at bounding box center [496, 253] width 31 height 31
